Goal: Task Accomplishment & Management: Complete application form

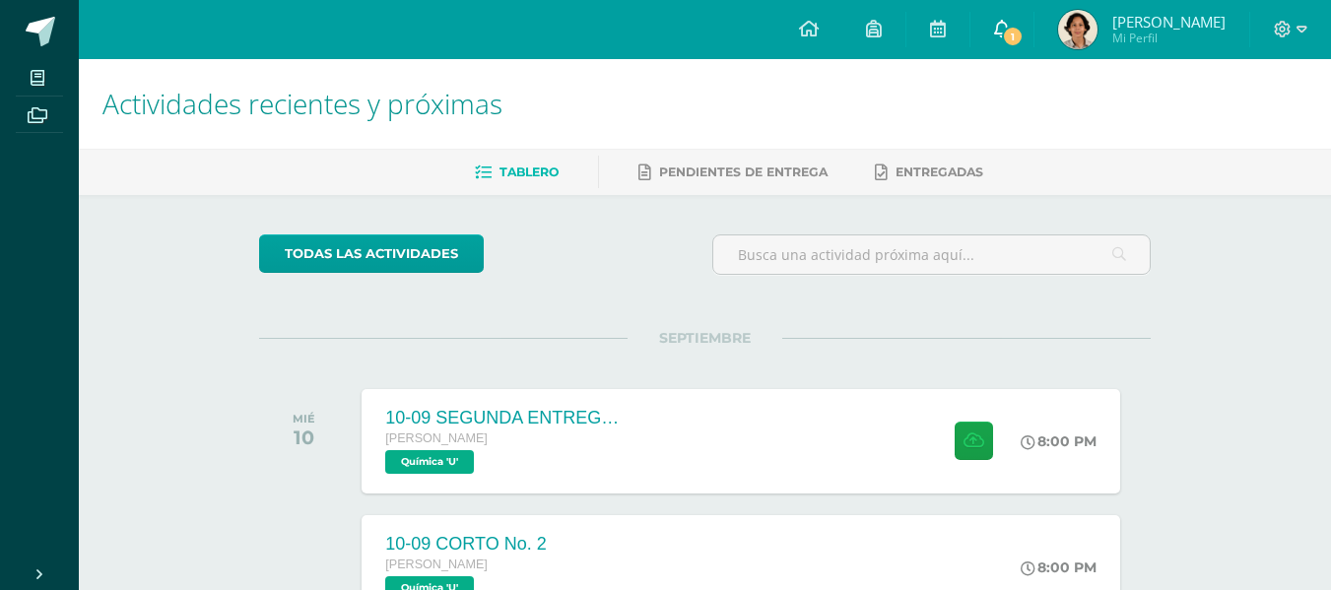
click at [986, 32] on link "1" at bounding box center [1001, 29] width 63 height 59
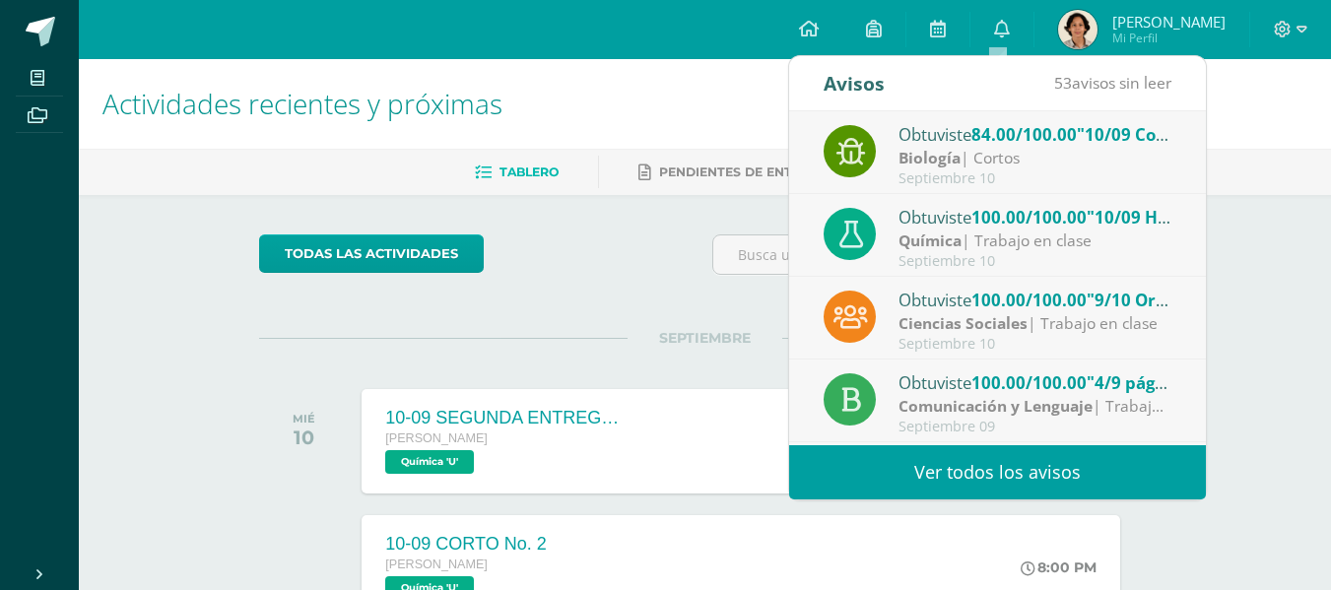
click at [977, 134] on span "84.00/100.00" at bounding box center [1023, 134] width 105 height 23
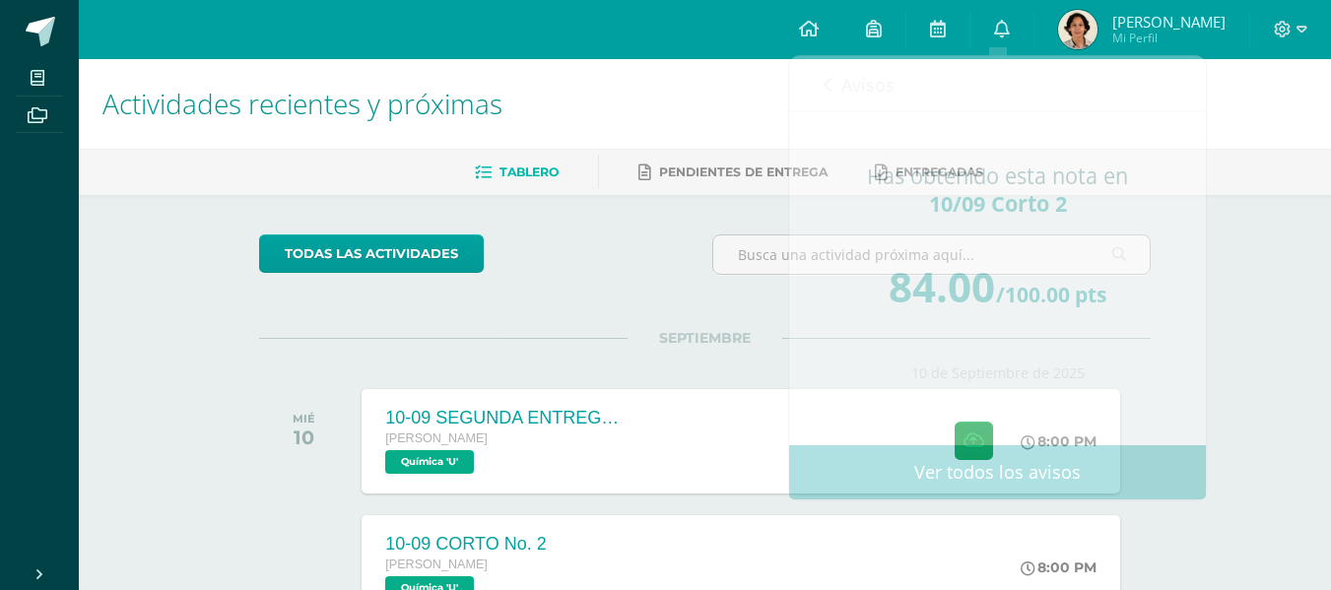
click at [591, 66] on h1 "Actividades recientes y próximas" at bounding box center [704, 104] width 1204 height 90
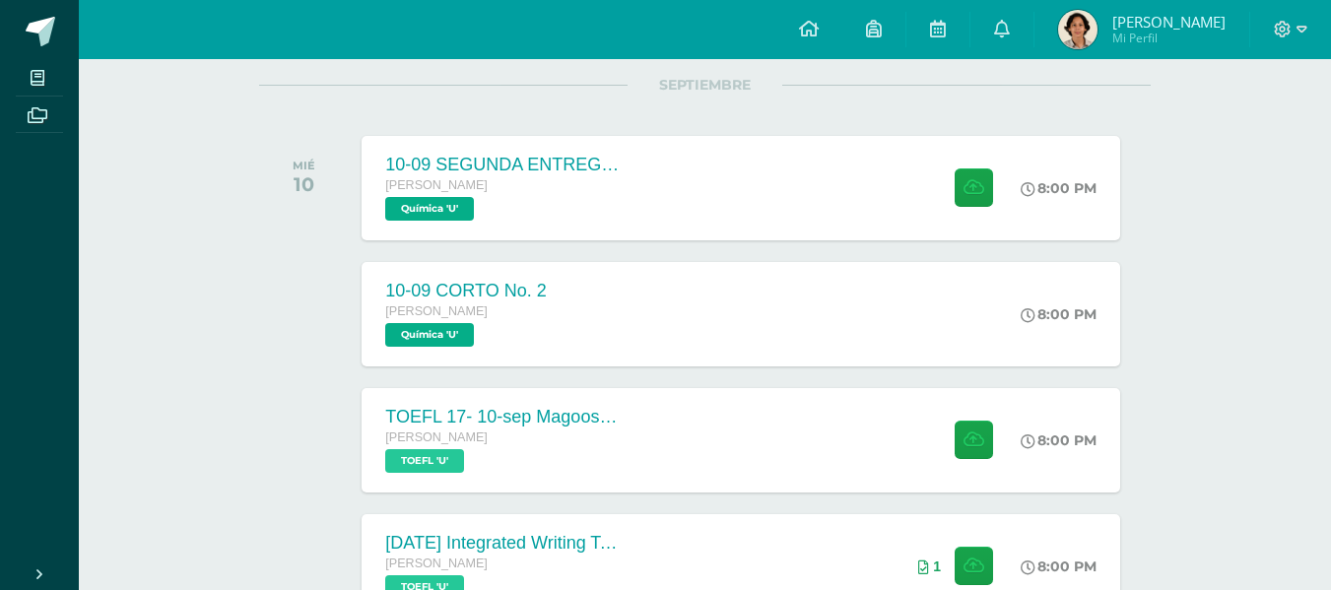
scroll to position [245, 0]
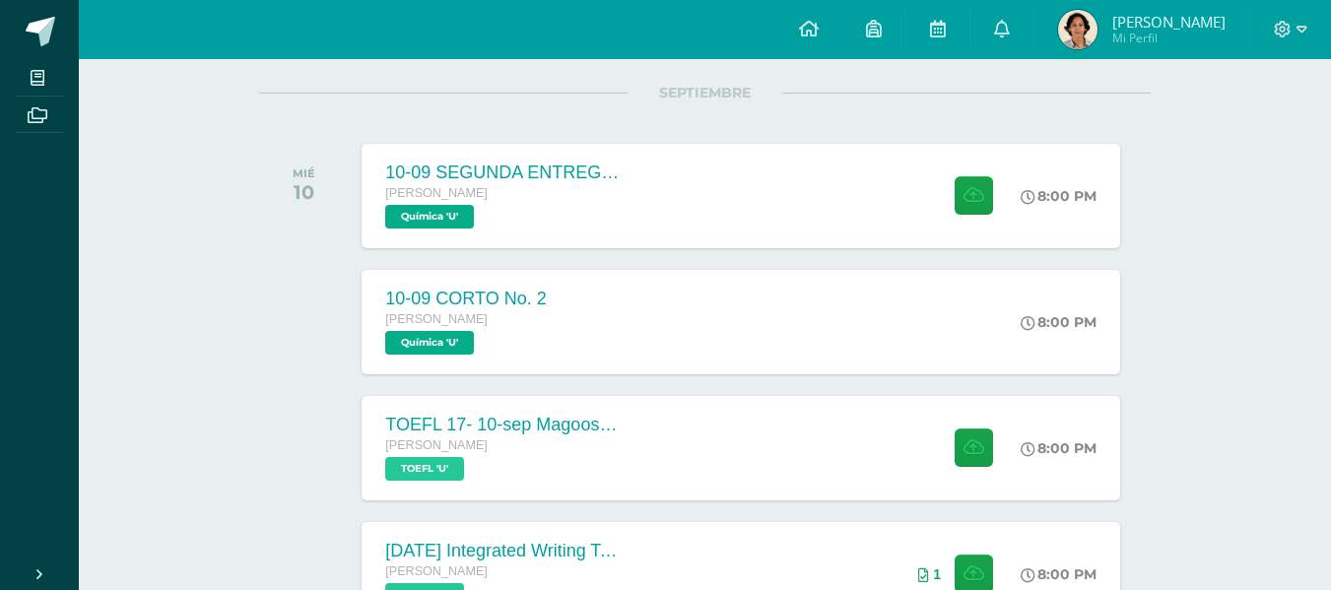
click at [1058, 34] on img at bounding box center [1077, 29] width 39 height 39
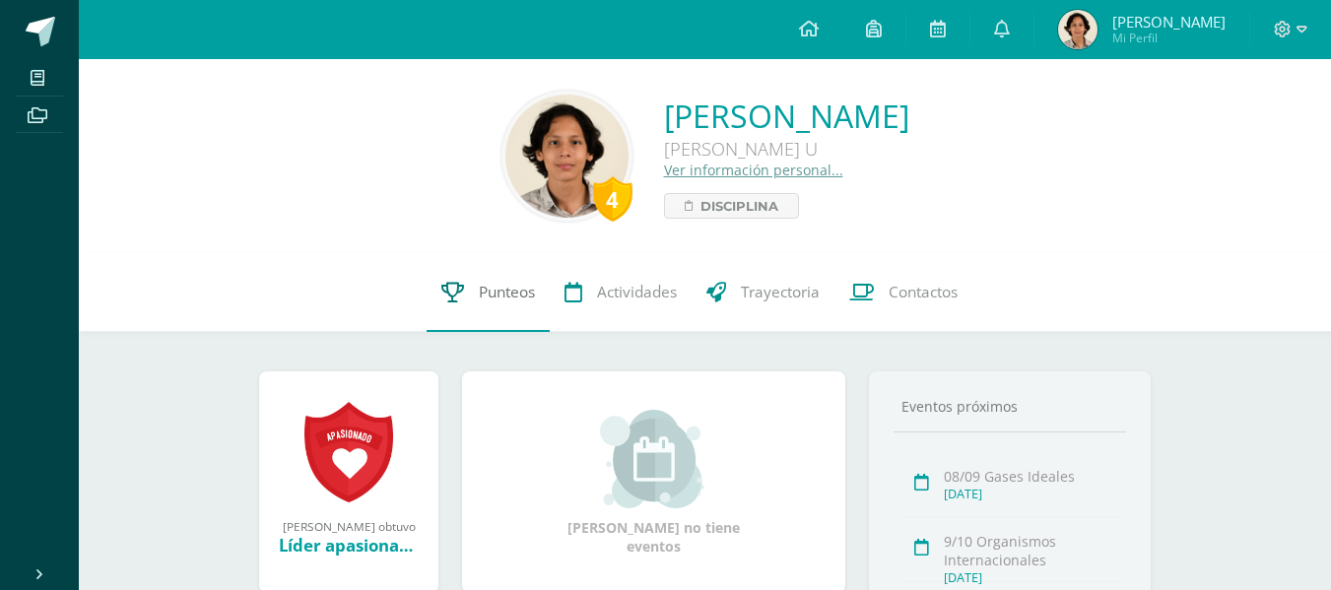
click at [529, 289] on span "Punteos" at bounding box center [507, 292] width 56 height 21
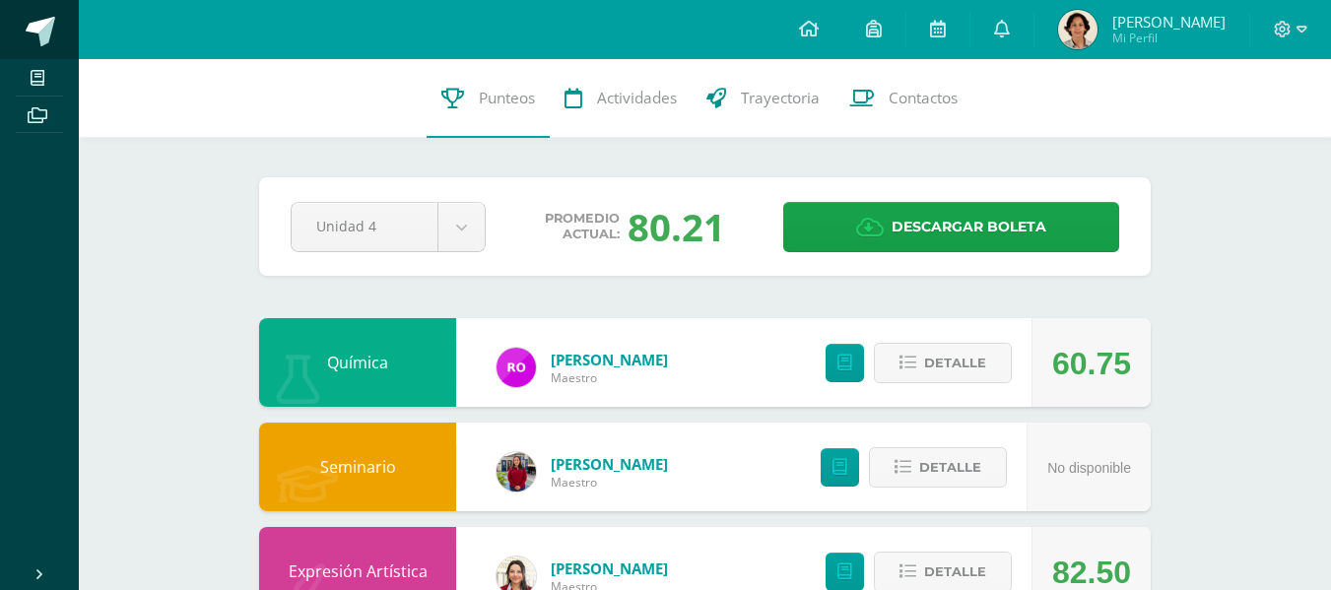
click at [16, 34] on link at bounding box center [39, 29] width 79 height 59
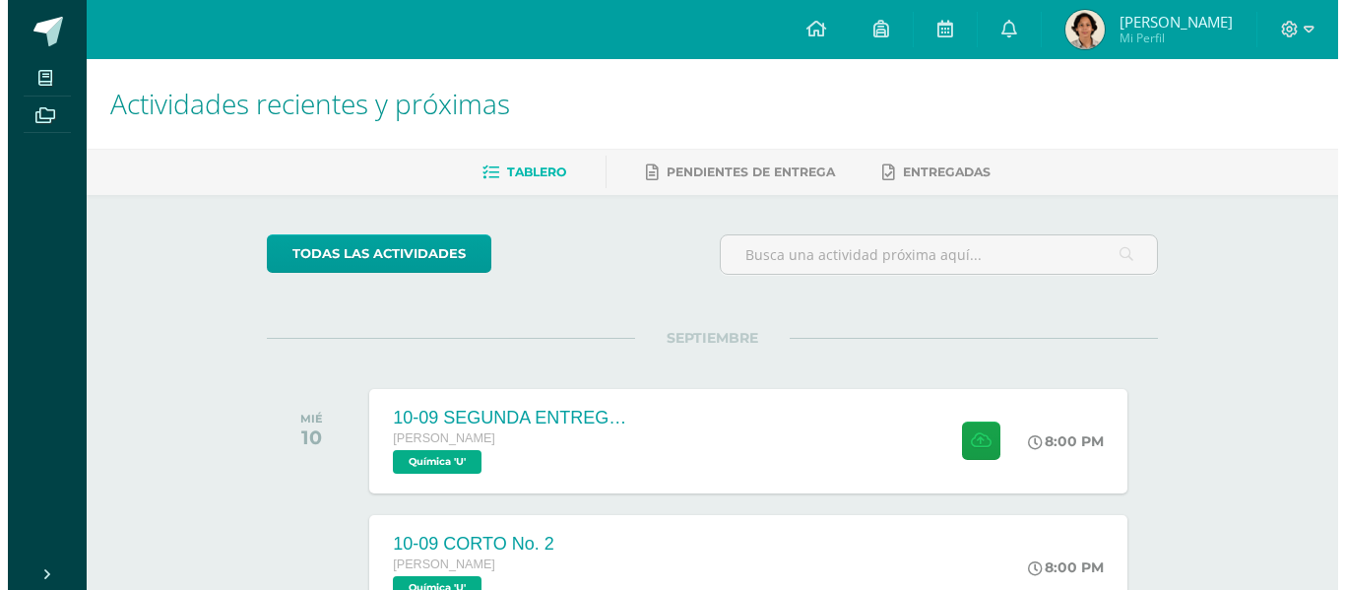
scroll to position [310, 0]
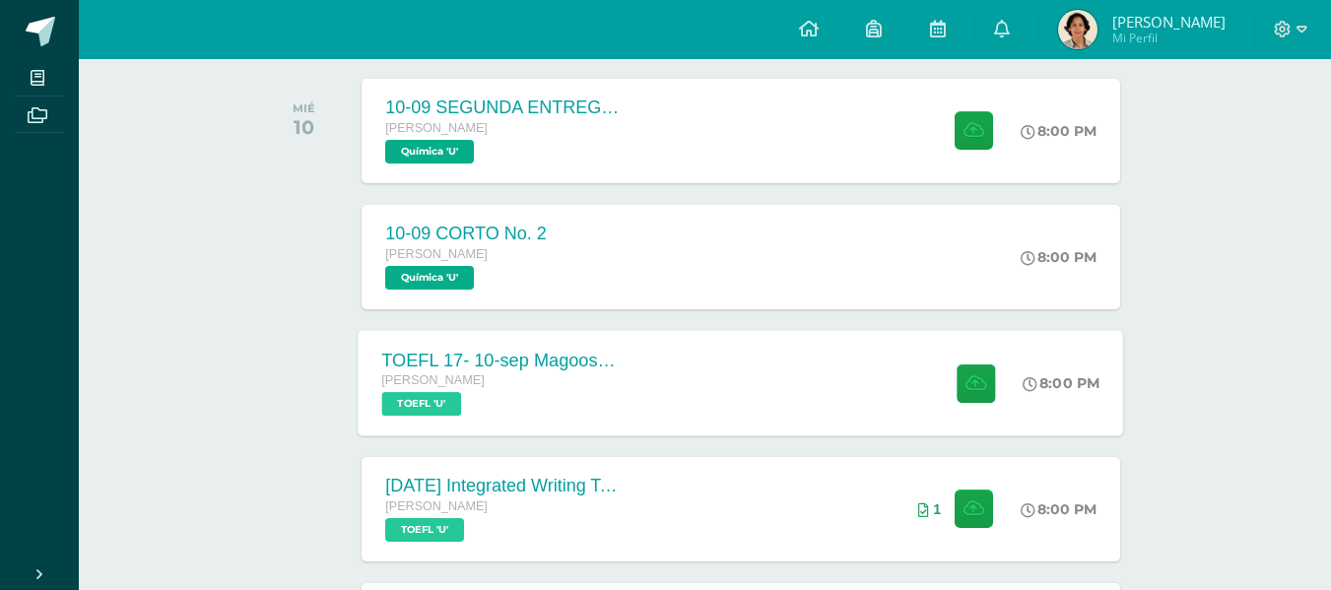
click at [716, 349] on div "TOEFL 17- 10-sep Magoosh Tests Listening and Reading [PERSON_NAME] TOEFL 'U' 8:…" at bounding box center [740, 382] width 765 height 105
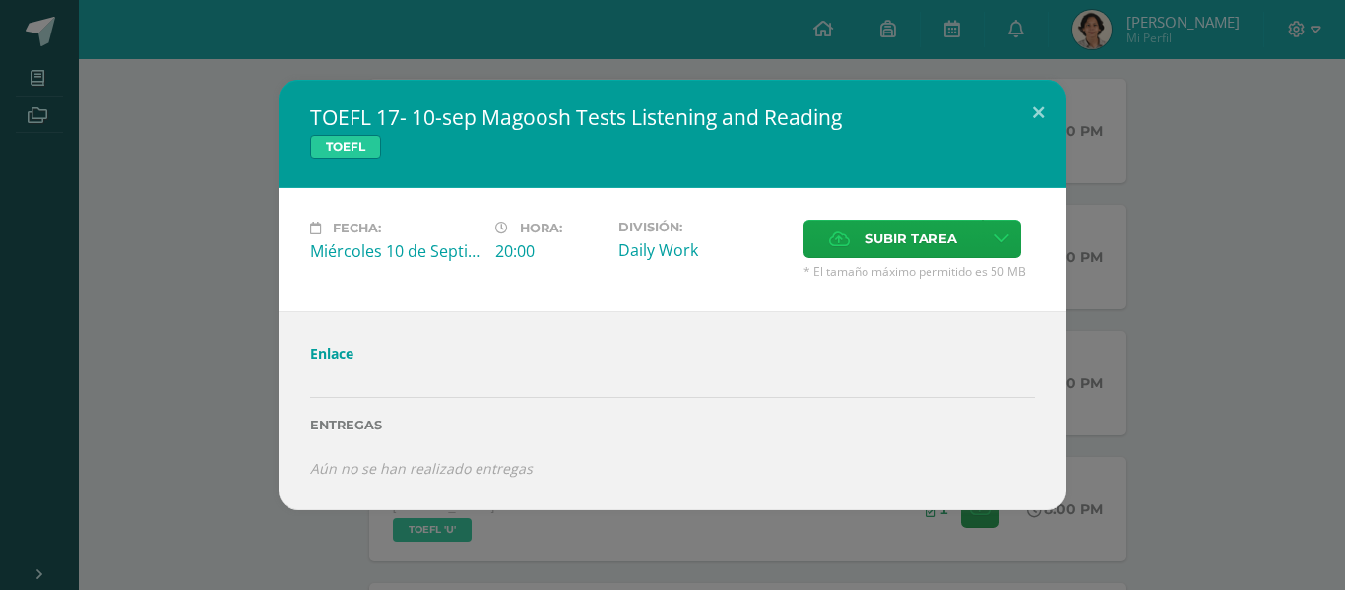
click at [337, 355] on link "Enlace" at bounding box center [331, 353] width 43 height 19
click at [804, 343] on div "Enlace Entregas Aún no se han realizado entregas ¿Deseas retirar la entrega ? E…" at bounding box center [673, 410] width 788 height 199
click at [870, 220] on label "Subir tarea" at bounding box center [893, 239] width 179 height 38
click at [0, 0] on input "Subir tarea" at bounding box center [0, 0] width 0 height 0
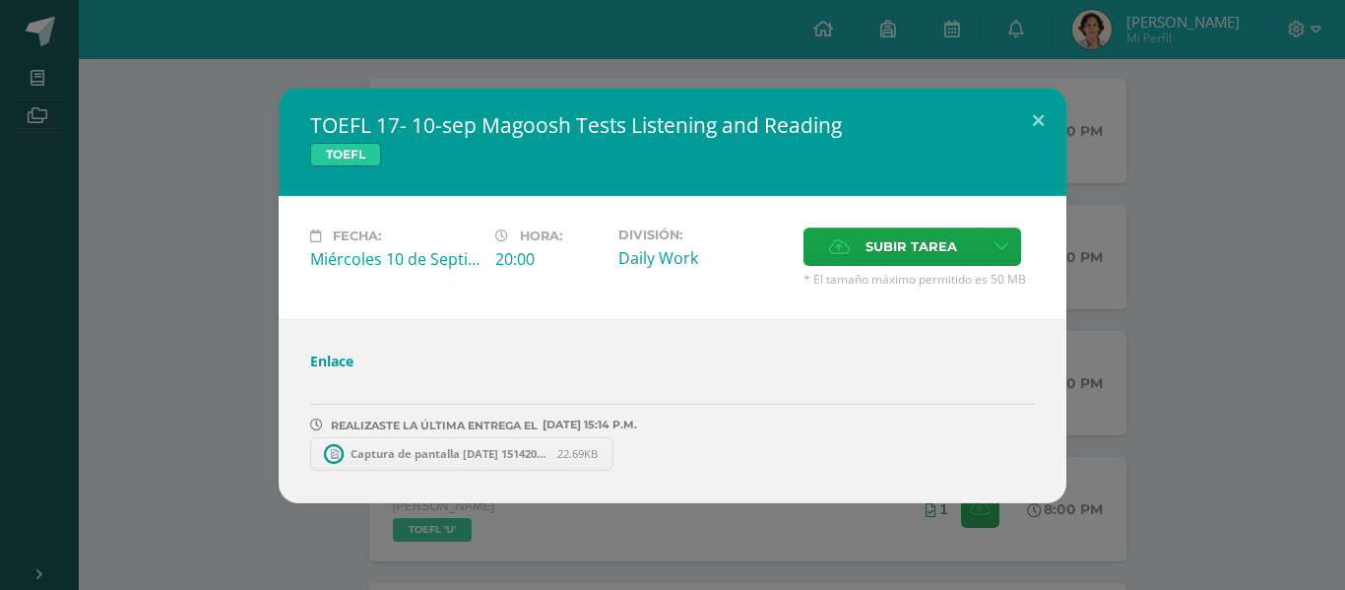
click at [1088, 294] on div "TOEFL 17- 10-sep Magoosh Tests Listening and Reading TOEFL Fecha: Miércoles 10 …" at bounding box center [673, 296] width 1330 height 416
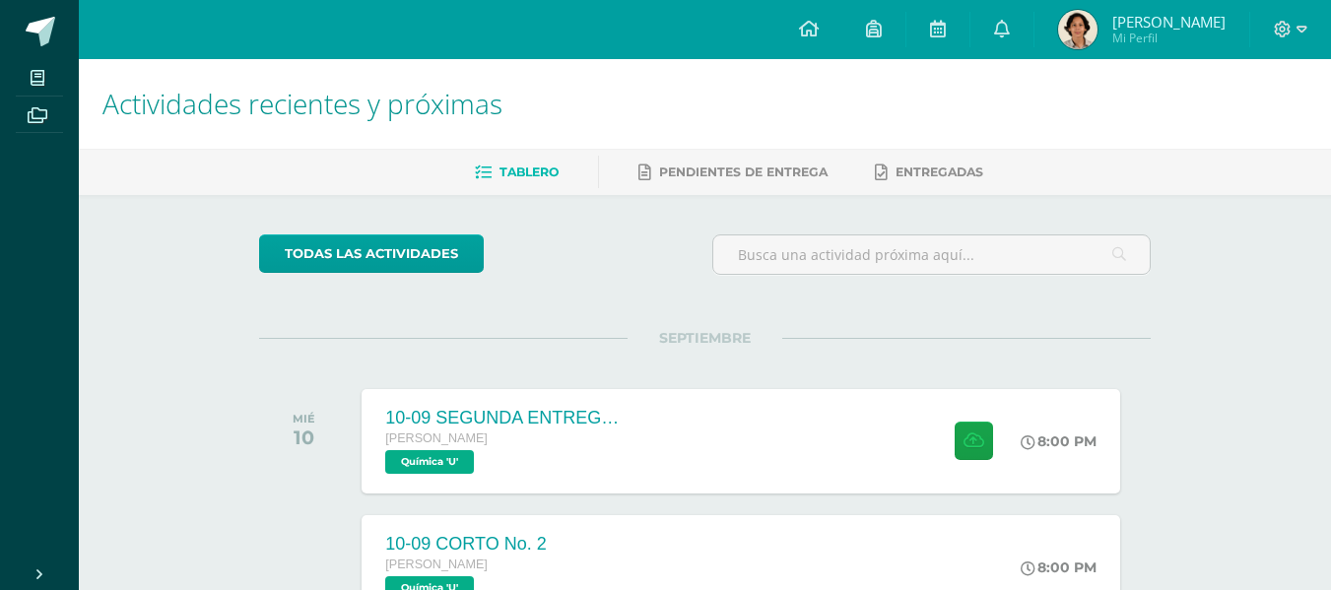
scroll to position [109, 0]
